Goal: Task Accomplishment & Management: Use online tool/utility

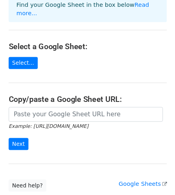
scroll to position [67, 0]
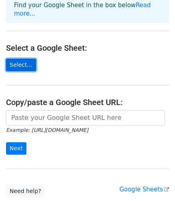
click at [26, 59] on link "Select..." at bounding box center [21, 65] width 30 height 12
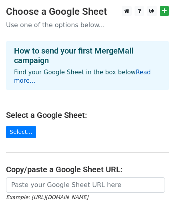
click at [146, 73] on link "Read more..." at bounding box center [82, 77] width 137 height 16
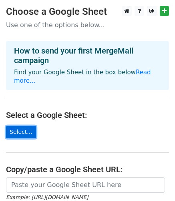
click at [21, 126] on link "Select..." at bounding box center [21, 132] width 30 height 12
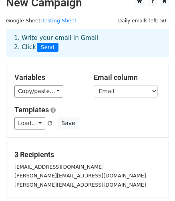
scroll to position [10, 0]
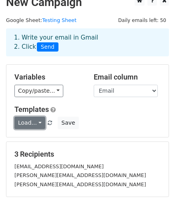
click at [35, 124] on link "Load..." at bounding box center [29, 123] width 31 height 12
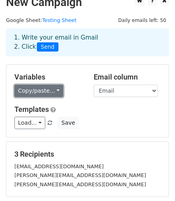
click at [51, 89] on link "Copy/paste..." at bounding box center [38, 91] width 49 height 12
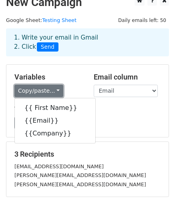
click at [51, 89] on link "Copy/paste..." at bounding box center [38, 91] width 49 height 12
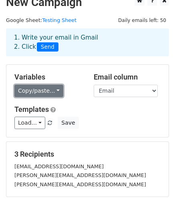
click at [51, 89] on link "Copy/paste..." at bounding box center [38, 91] width 49 height 12
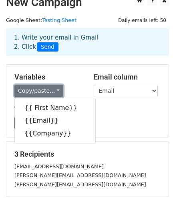
click at [50, 91] on link "Copy/paste..." at bounding box center [38, 91] width 49 height 12
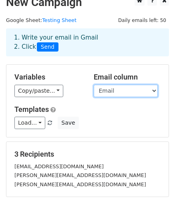
click at [114, 91] on select "First Name Email Company" at bounding box center [126, 91] width 64 height 12
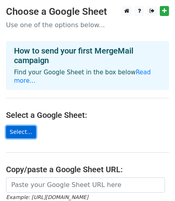
click at [26, 126] on link "Select..." at bounding box center [21, 132] width 30 height 12
